Goal: Transaction & Acquisition: Book appointment/travel/reservation

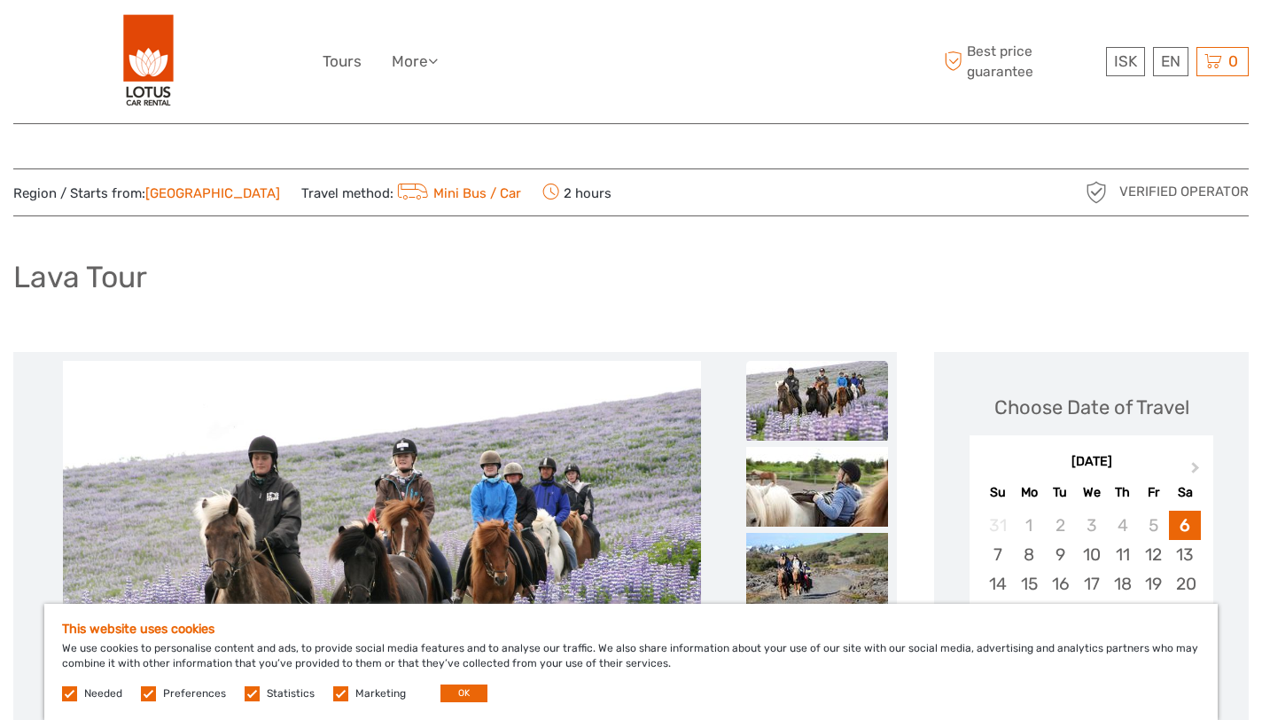
click at [139, 69] on img at bounding box center [148, 61] width 51 height 97
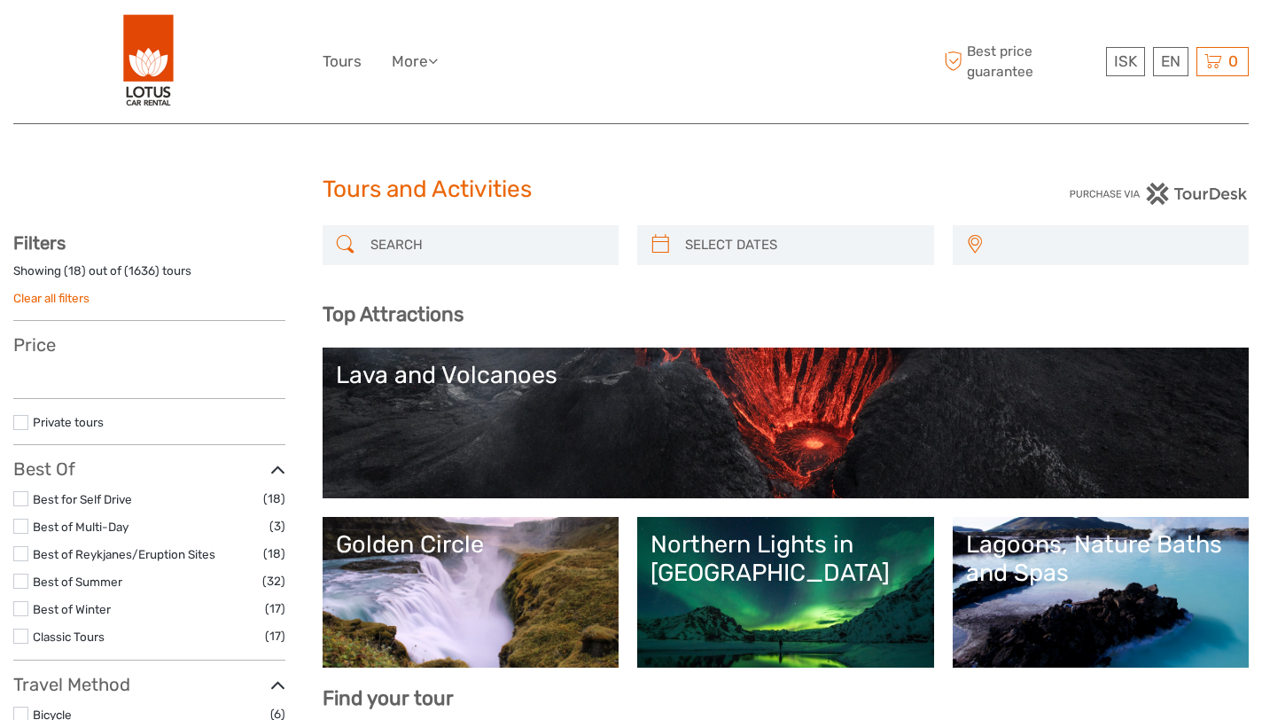
select select
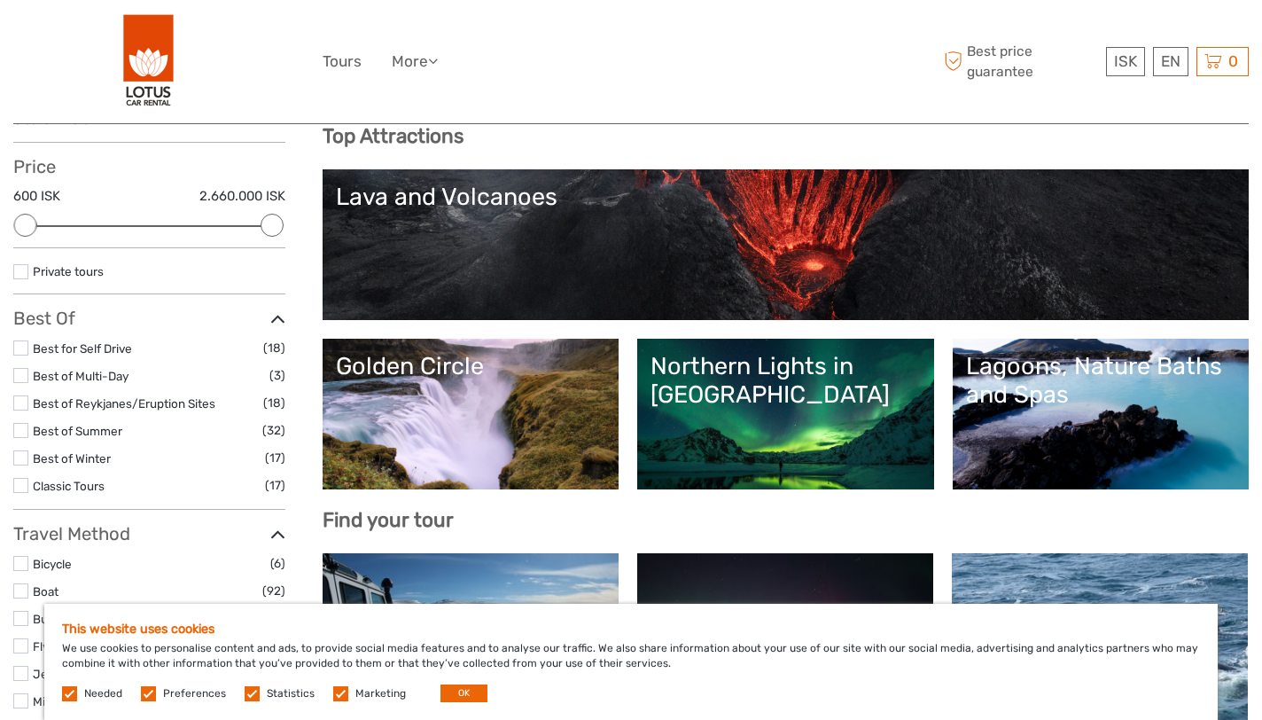
scroll to position [177, 0]
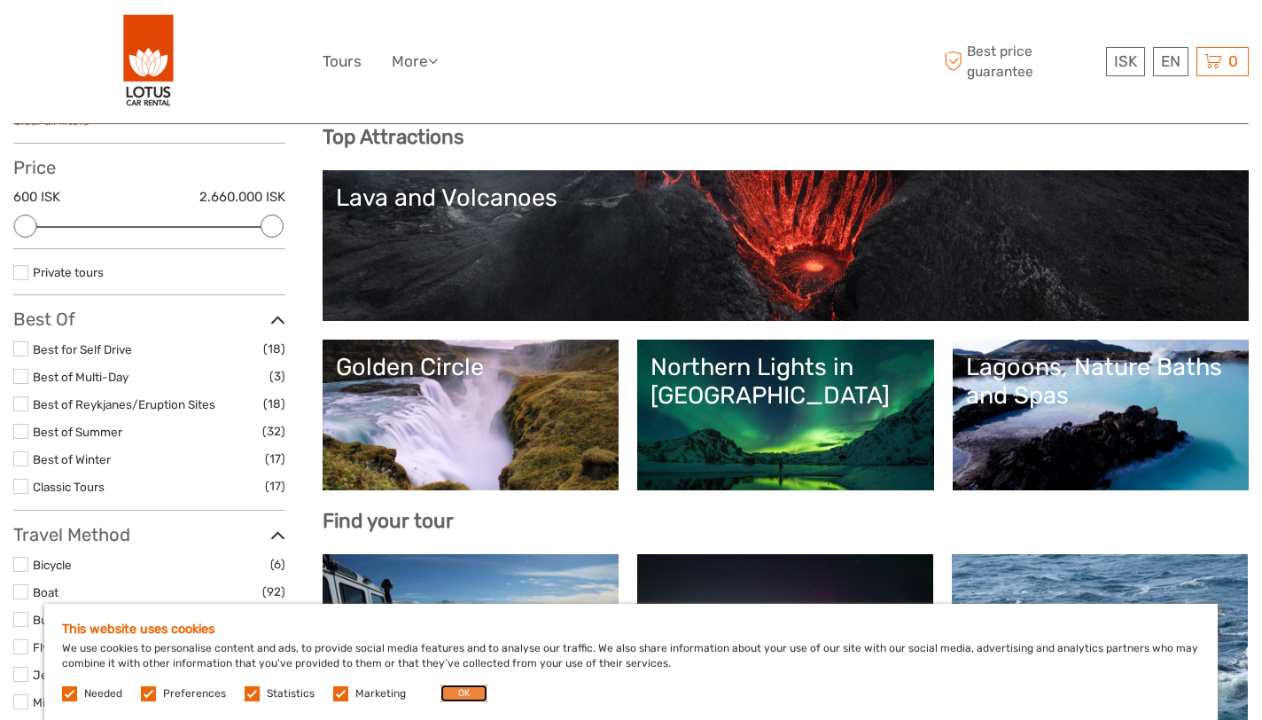
click at [462, 688] on button "OK" at bounding box center [463, 693] width 47 height 18
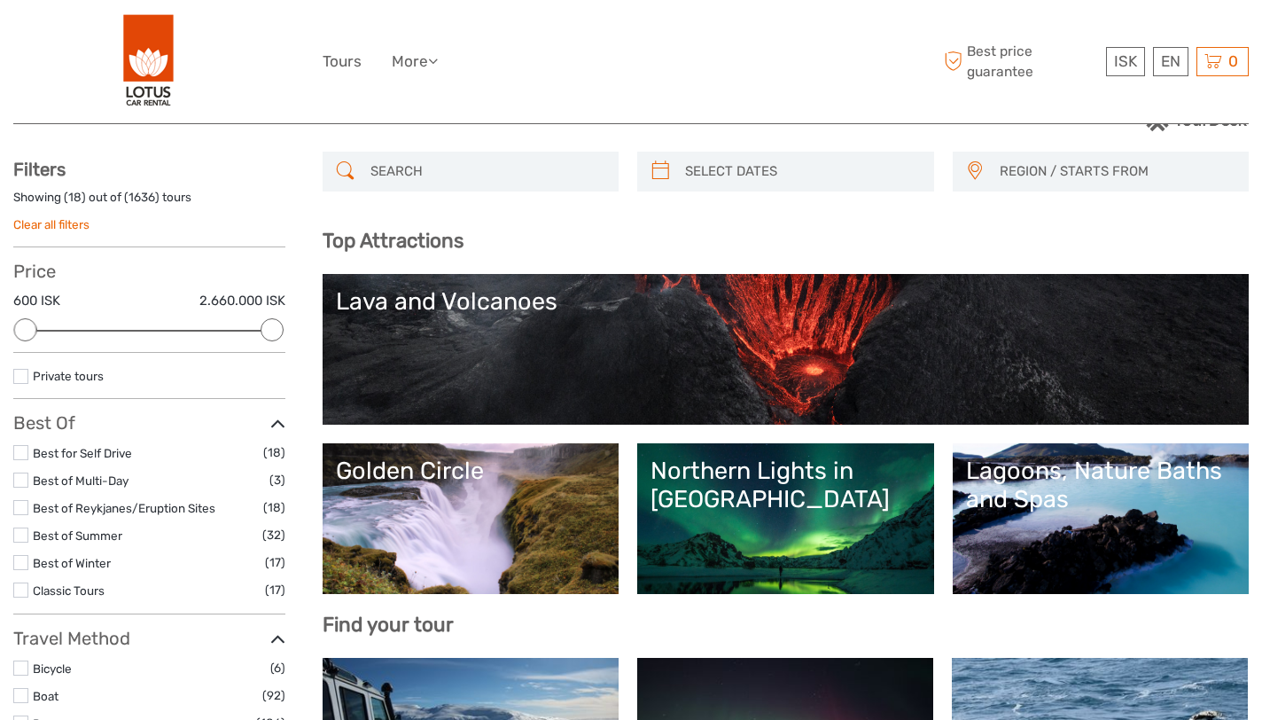
scroll to position [0, 0]
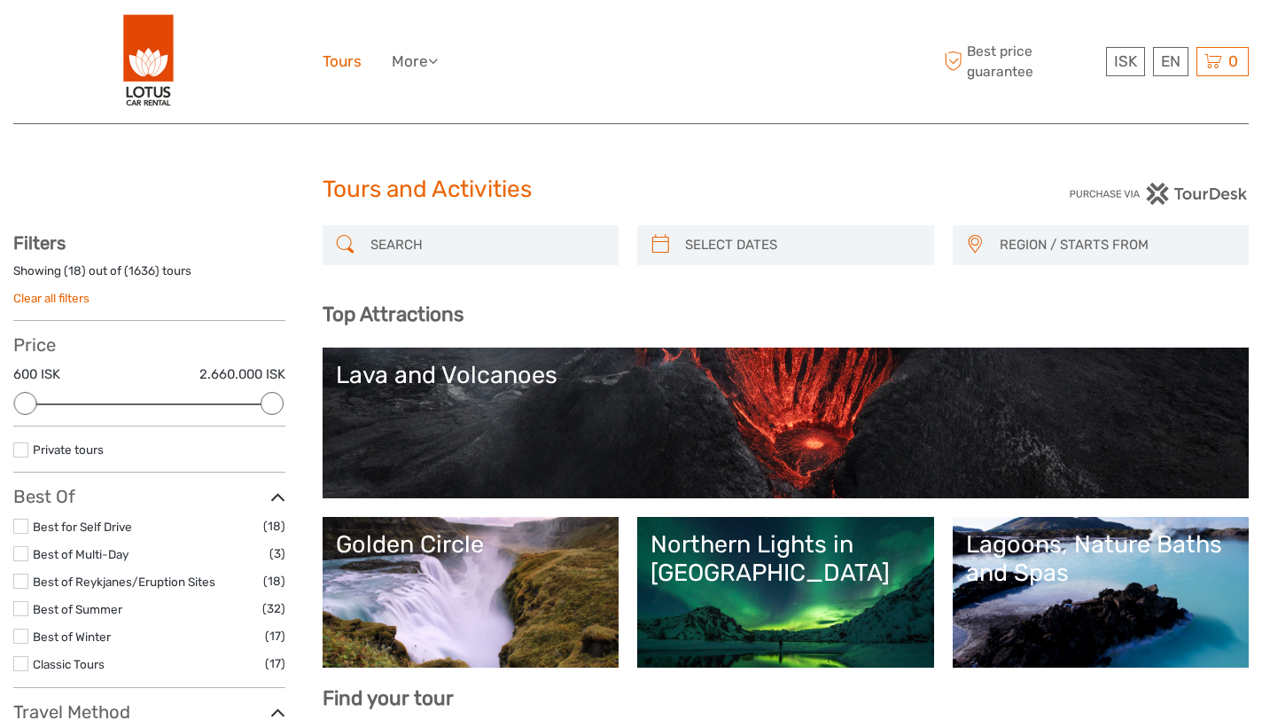
click at [352, 66] on link "Tours" at bounding box center [342, 62] width 39 height 26
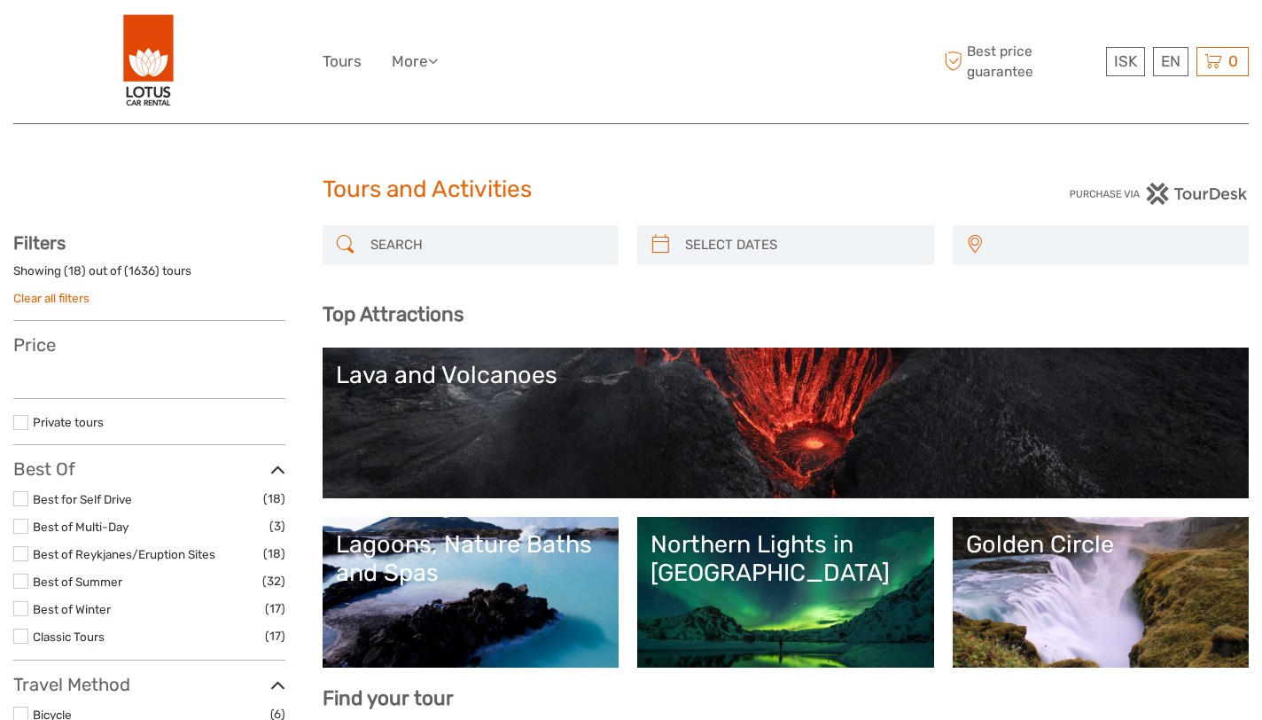
select select
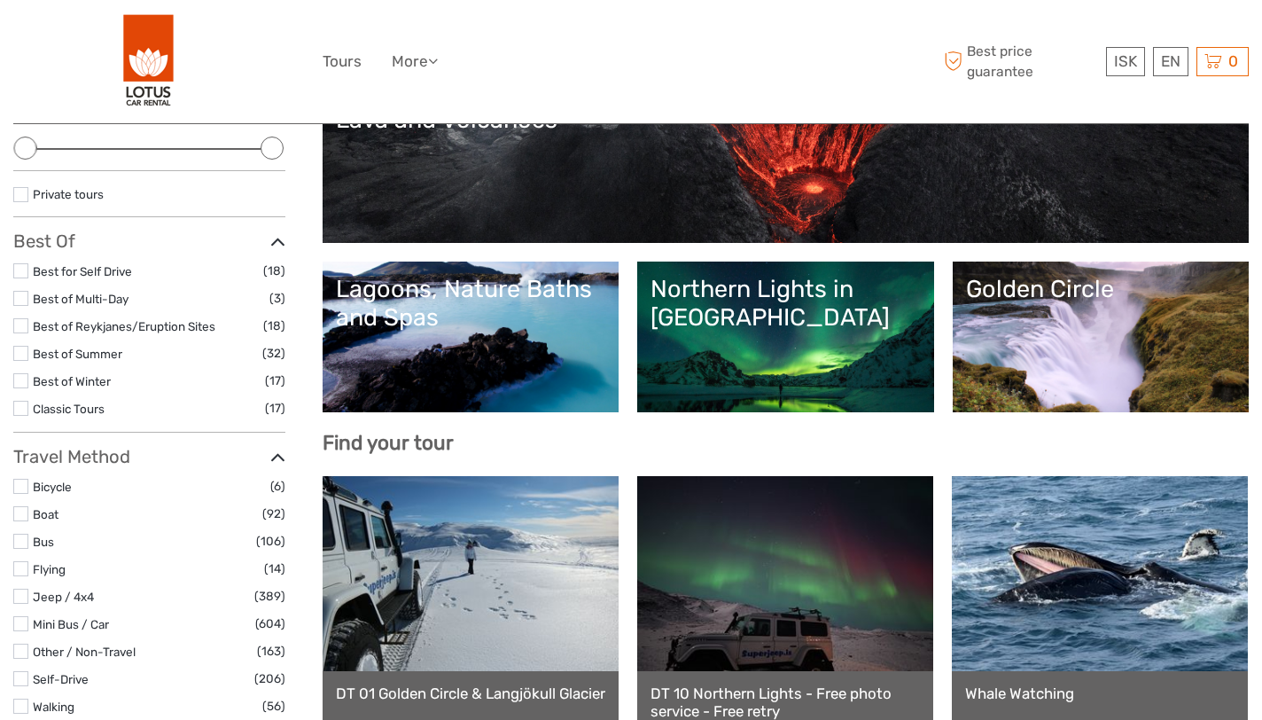
scroll to position [89, 0]
